Goal: Navigation & Orientation: Find specific page/section

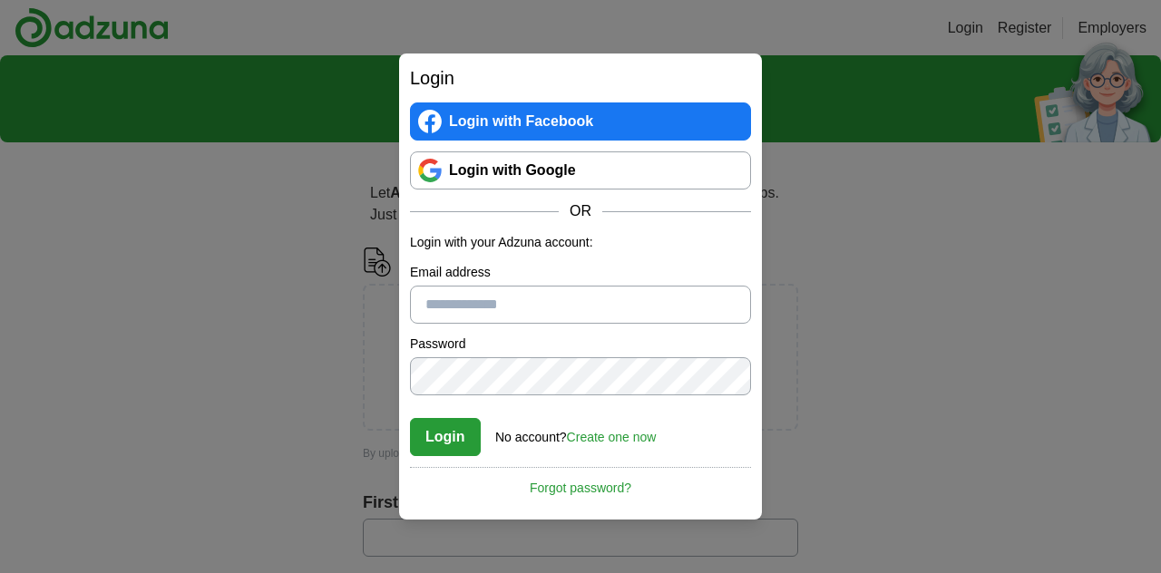
click at [555, 182] on link "Login with Google" at bounding box center [580, 171] width 341 height 38
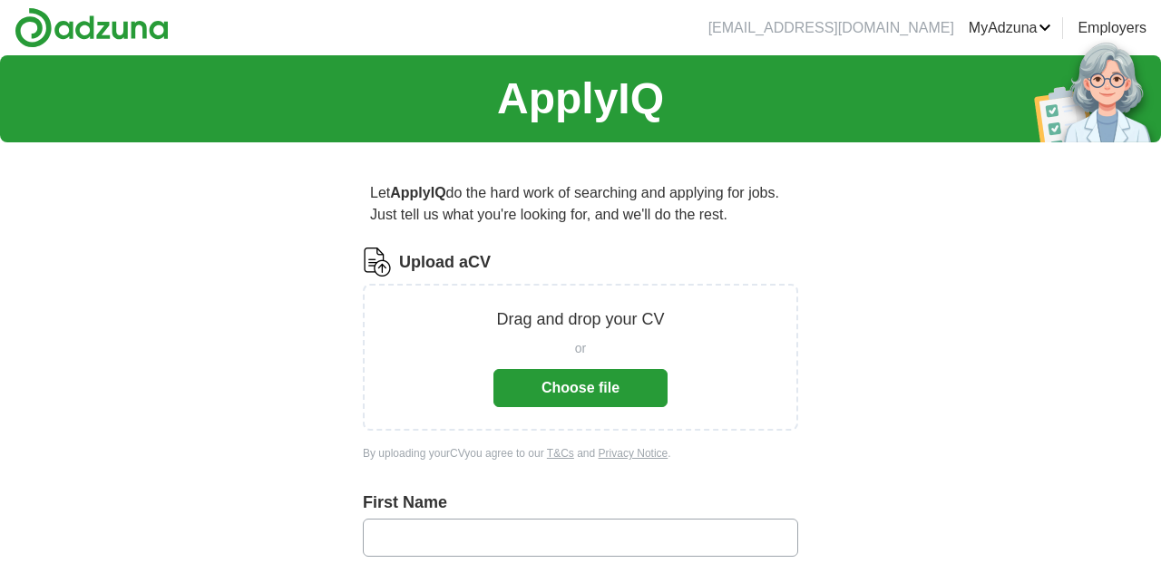
click at [1016, 32] on link "MyAdzuna" at bounding box center [1010, 28] width 83 height 22
click at [90, 24] on img at bounding box center [92, 27] width 154 height 41
